Goal: Communication & Community: Answer question/provide support

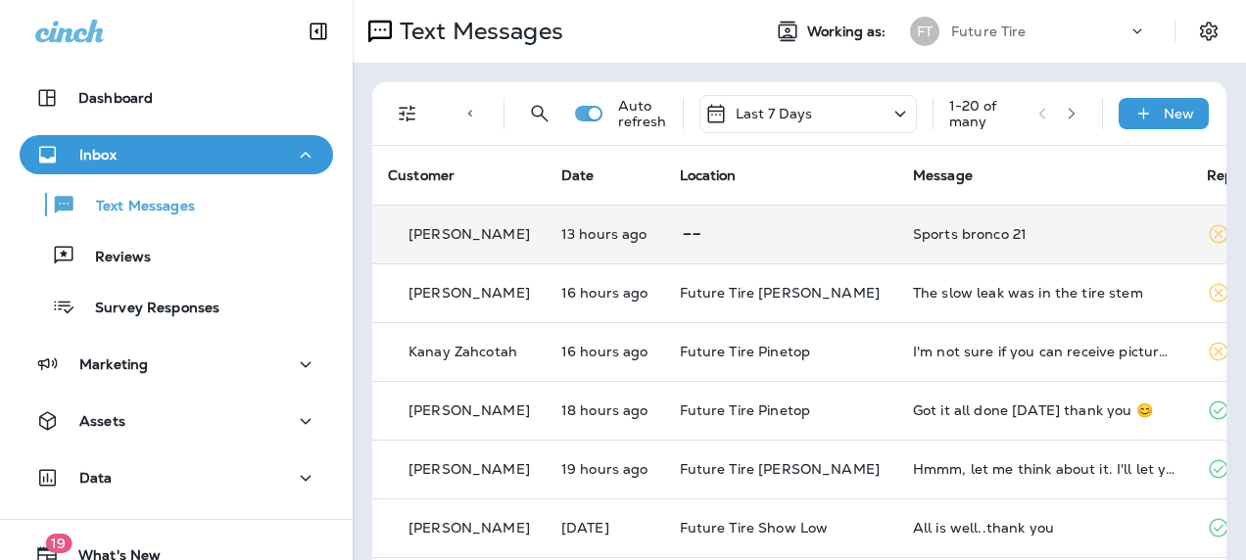
click at [897, 227] on td "Sports bronco 21" at bounding box center [1044, 234] width 294 height 59
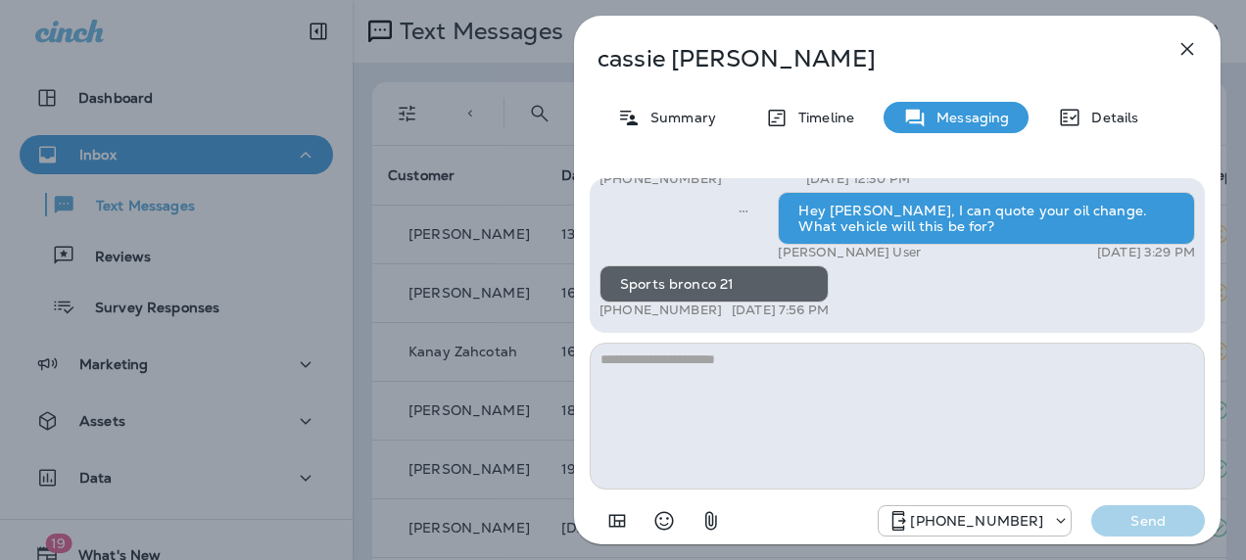
click at [1179, 45] on icon "button" at bounding box center [1187, 49] width 24 height 24
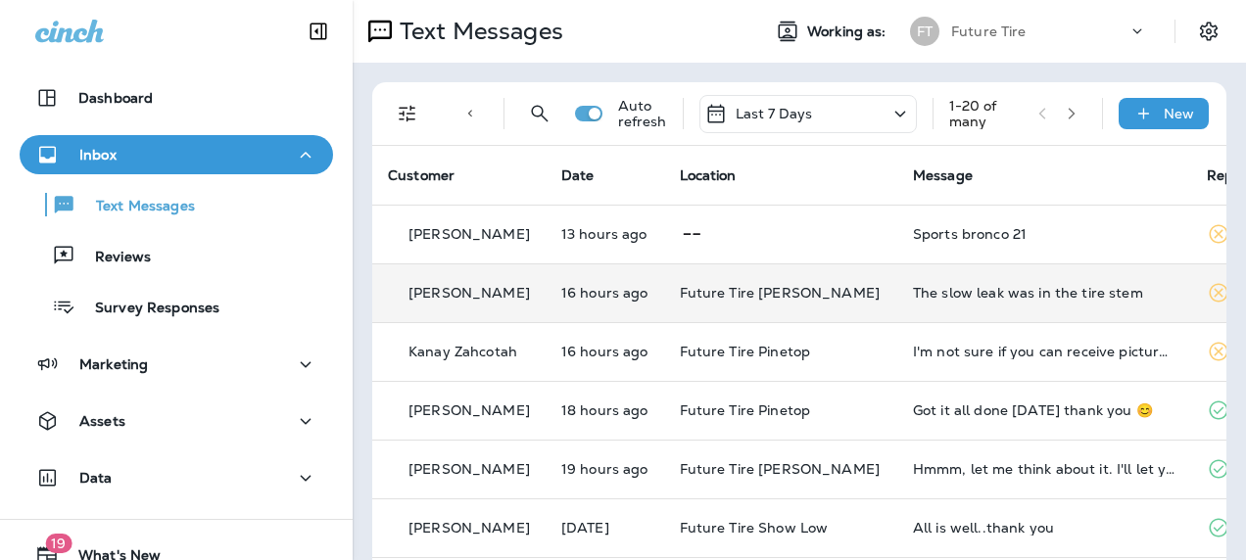
click at [970, 285] on div "The slow leak was in the tire stem" at bounding box center [1044, 293] width 262 height 16
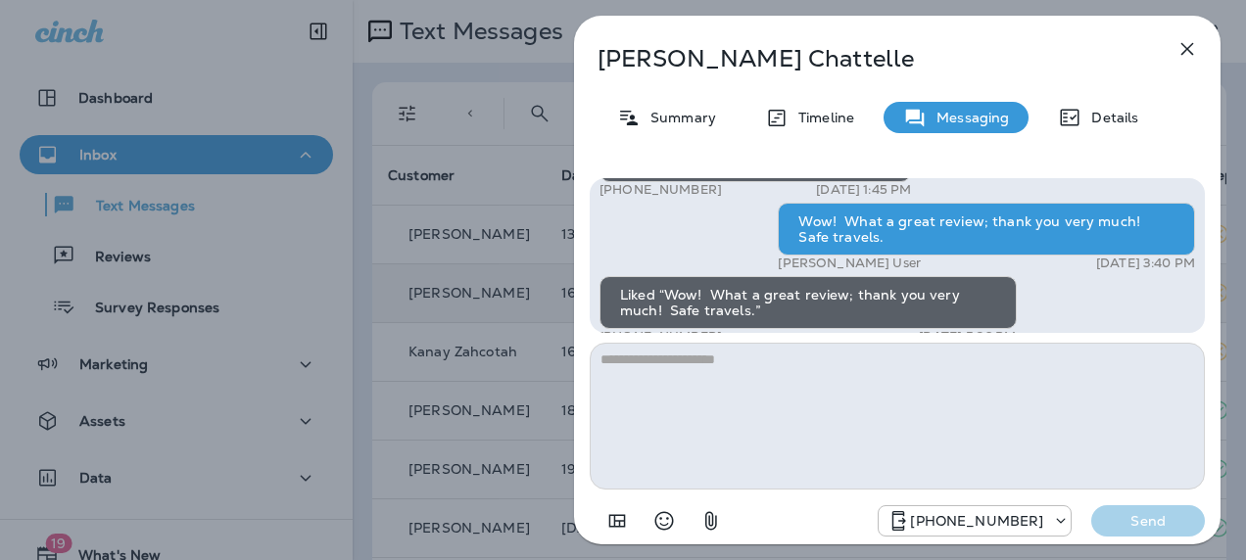
scroll to position [-71, 0]
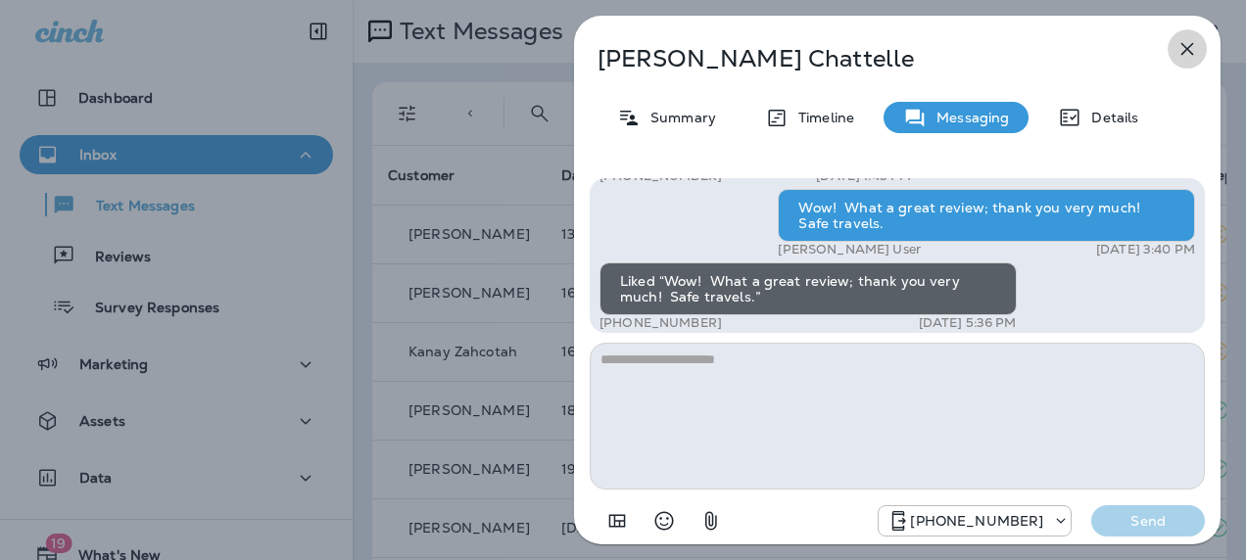
click at [1186, 50] on icon "button" at bounding box center [1187, 49] width 13 height 13
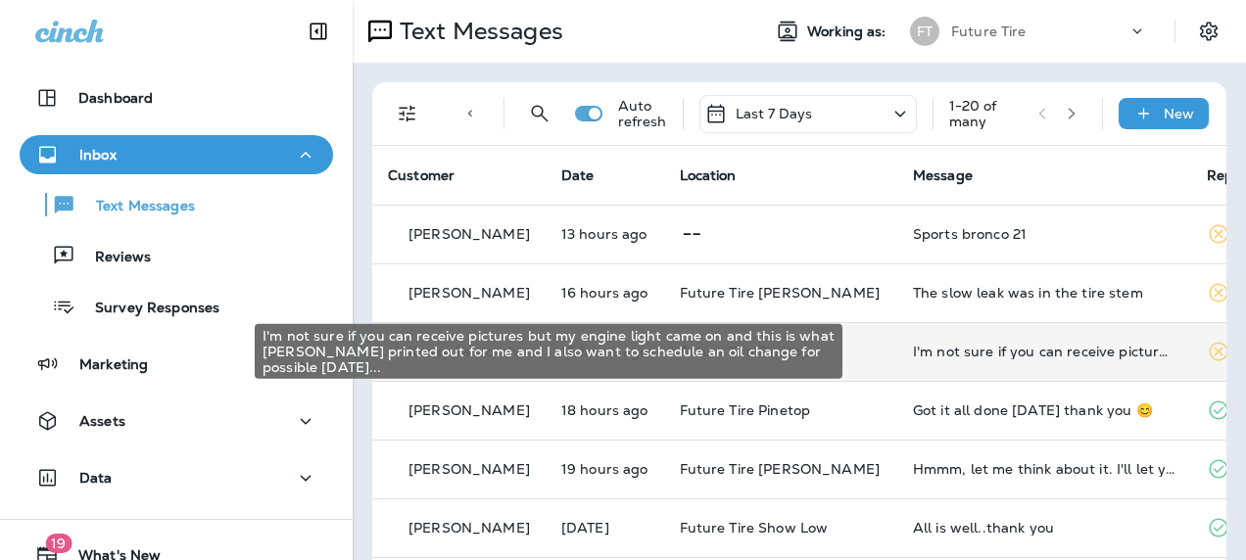
click at [913, 355] on div "I'm not sure if you can receive pictures but my engine light came on and this i…" at bounding box center [1044, 352] width 262 height 16
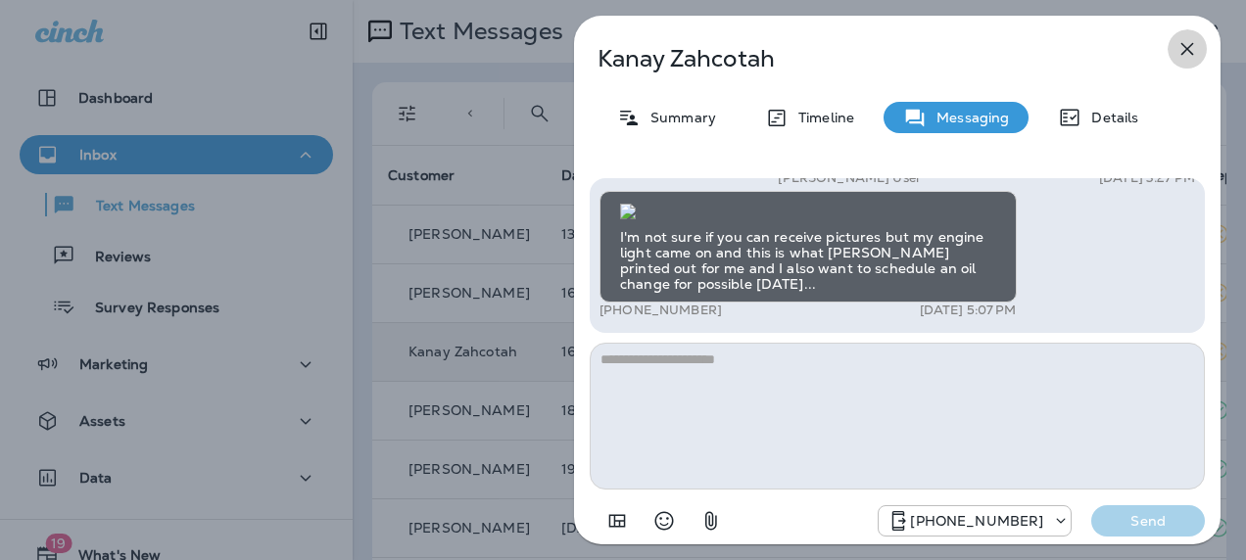
click at [1191, 52] on icon "button" at bounding box center [1187, 49] width 24 height 24
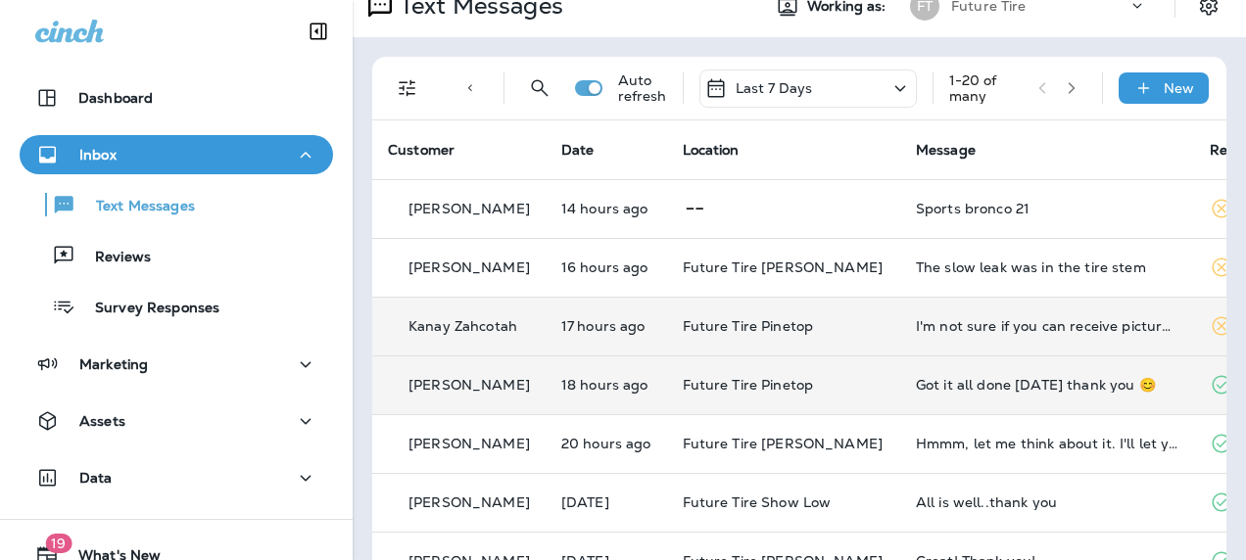
scroll to position [21, 0]
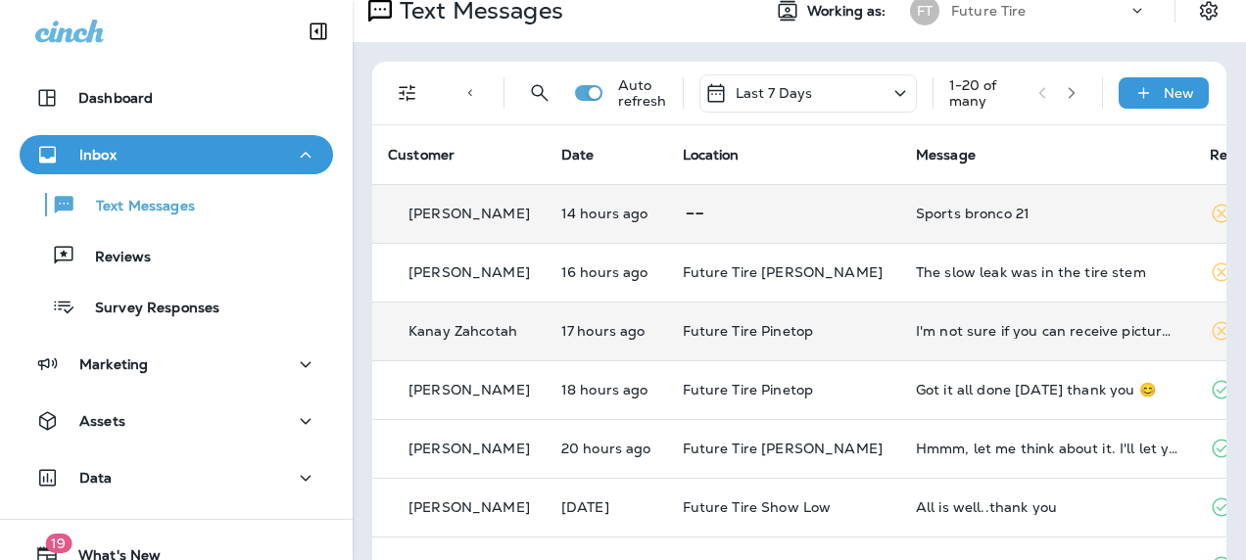
click at [916, 219] on div "Sports bronco 21" at bounding box center [1047, 214] width 262 height 16
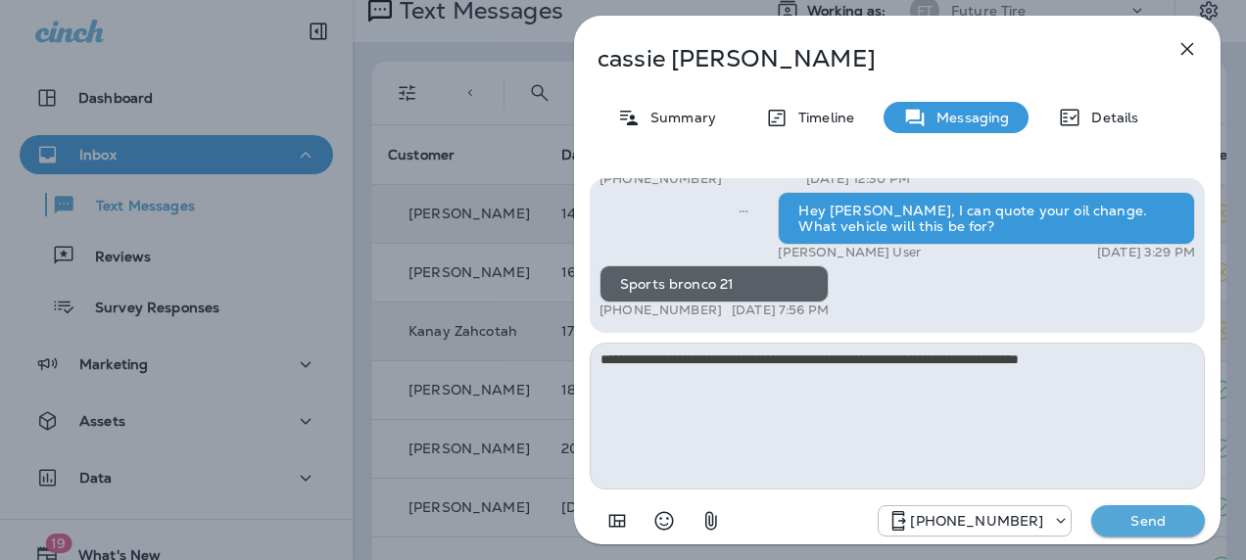
type textarea "**********"
click at [1144, 528] on p "Send" at bounding box center [1147, 521] width 82 height 18
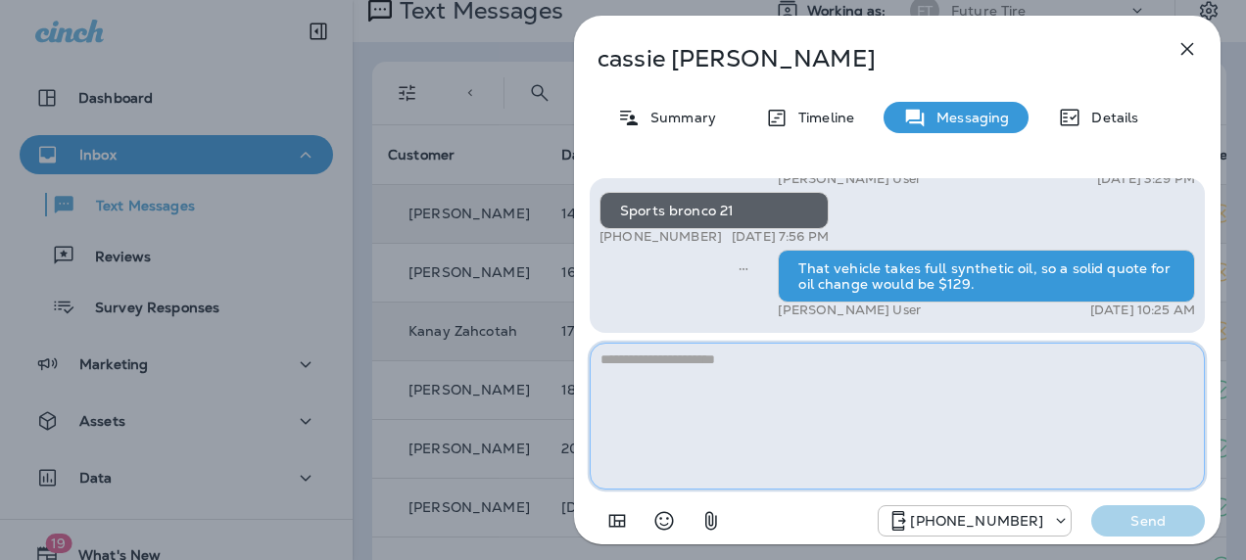
click at [756, 372] on textarea at bounding box center [896, 416] width 615 height 147
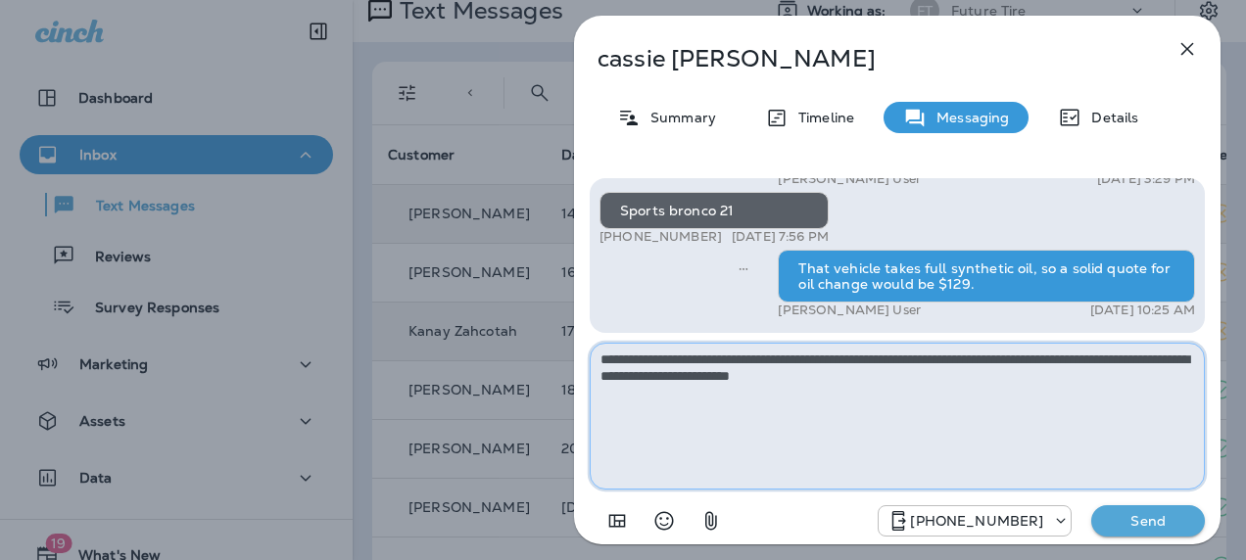
type textarea "**********"
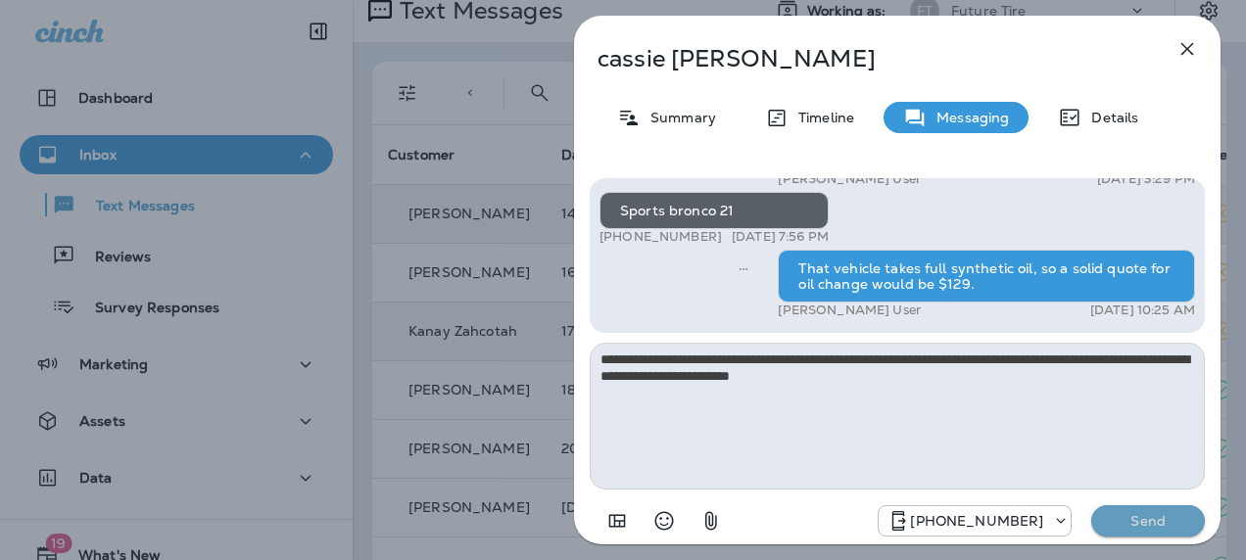
click at [1136, 527] on p "Send" at bounding box center [1147, 521] width 82 height 18
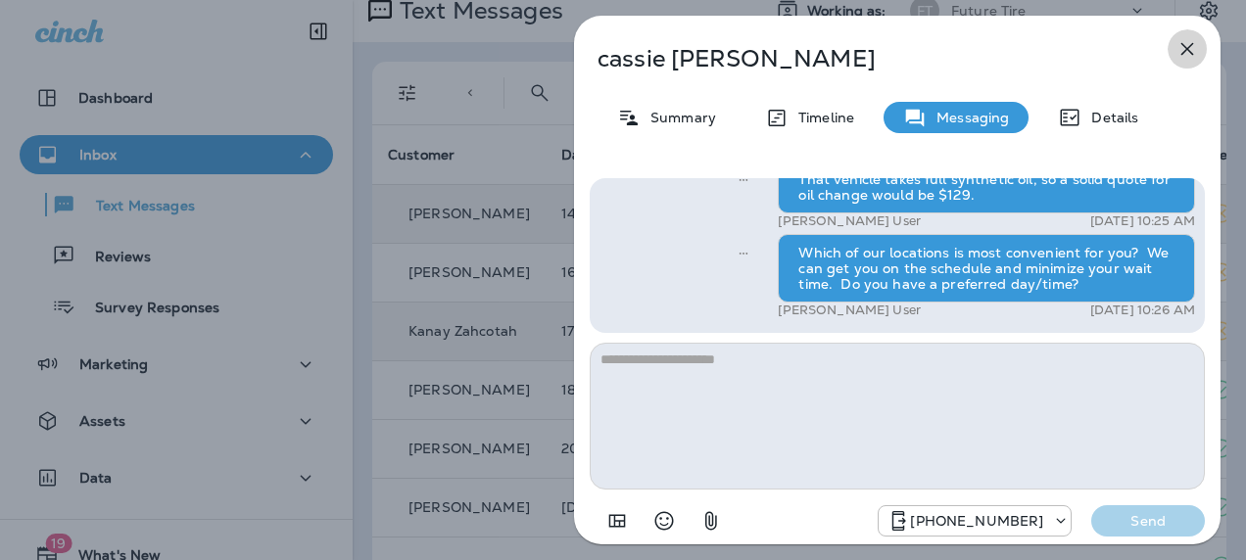
click at [1188, 46] on icon "button" at bounding box center [1187, 49] width 24 height 24
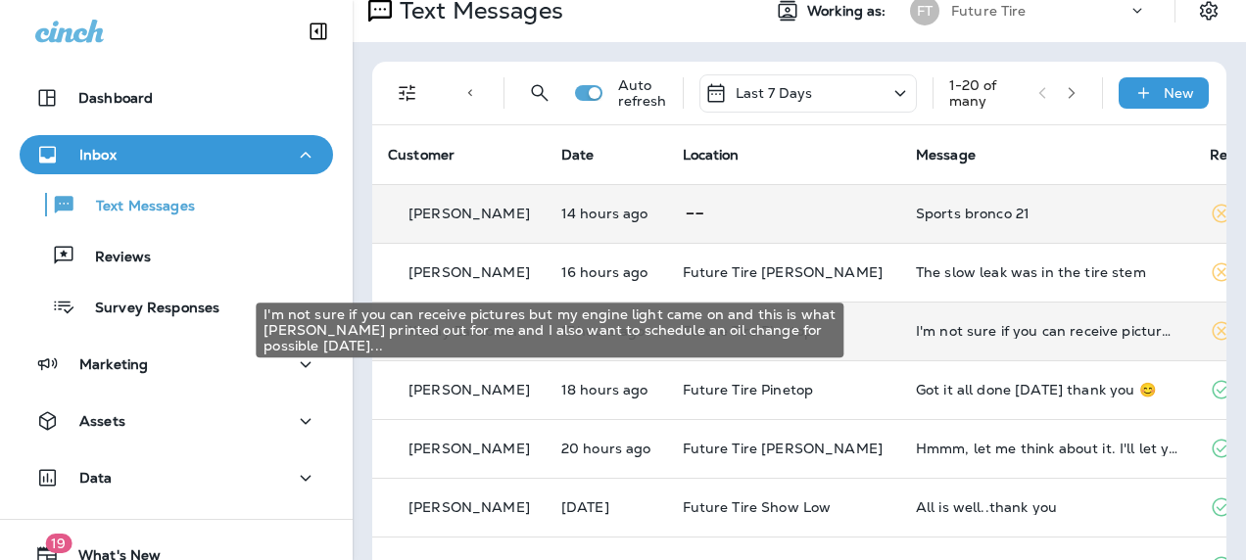
click at [1019, 323] on div "I'm not sure if you can receive pictures but my engine light came on and this i…" at bounding box center [1047, 331] width 262 height 16
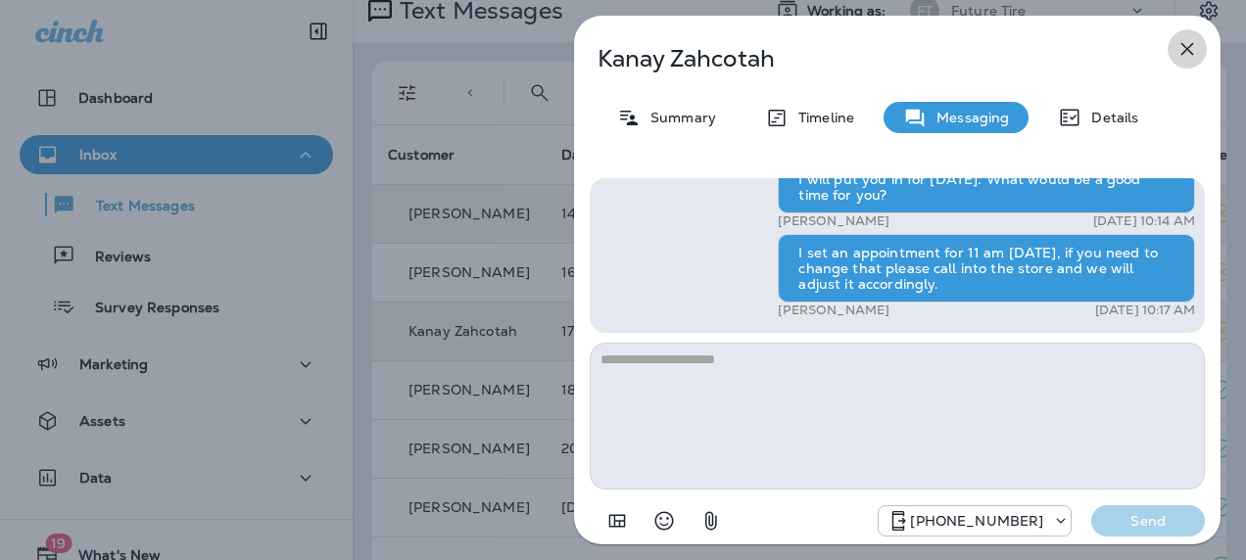
click at [1187, 47] on icon "button" at bounding box center [1187, 49] width 24 height 24
